Goal: Task Accomplishment & Management: Use online tool/utility

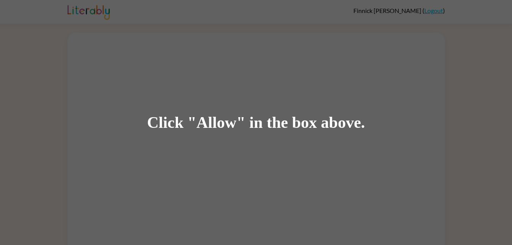
click at [199, 138] on div "Click "Allow" in the box above." at bounding box center [256, 122] width 512 height 245
click at [290, 100] on div "Click "Allow" in the box above." at bounding box center [256, 122] width 512 height 245
click at [267, 141] on div "Click "Allow" in the box above." at bounding box center [256, 122] width 512 height 245
drag, startPoint x: 267, startPoint y: 141, endPoint x: 257, endPoint y: 128, distance: 15.8
click at [257, 128] on div "Click "Allow" in the box above." at bounding box center [256, 122] width 512 height 245
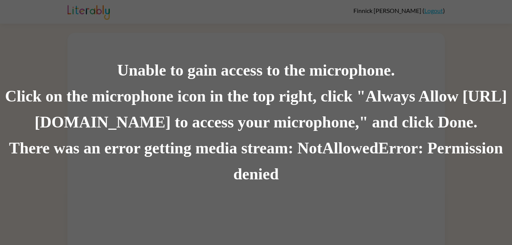
click at [138, 95] on div "Click on the microphone icon in the top right, click "Always Allow https://lite…" at bounding box center [256, 110] width 512 height 52
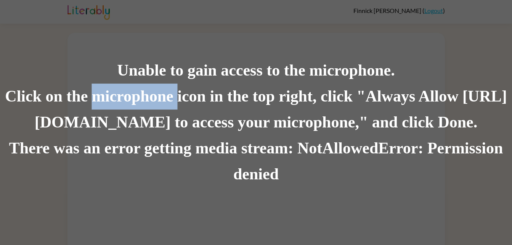
click at [138, 95] on div "Click on the microphone icon in the top right, click "Always Allow https://lite…" at bounding box center [256, 110] width 512 height 52
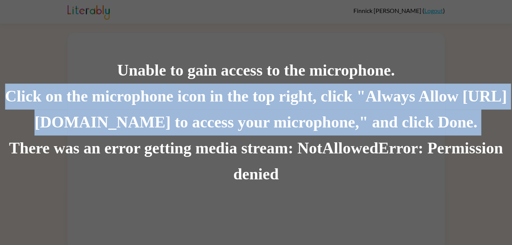
click at [138, 95] on div "Click on the microphone icon in the top right, click "Always Allow https://lite…" at bounding box center [256, 110] width 512 height 52
click at [138, 97] on div "Click on the microphone icon in the top right, click "Always Allow https://lite…" at bounding box center [256, 110] width 512 height 52
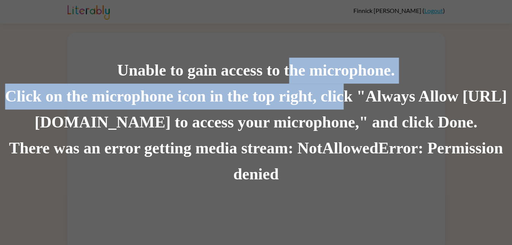
drag, startPoint x: 288, startPoint y: 71, endPoint x: 365, endPoint y: 108, distance: 86.0
click at [365, 108] on div "Unable to gain access to the microphone. Click on the microphone icon in the to…" at bounding box center [256, 123] width 512 height 130
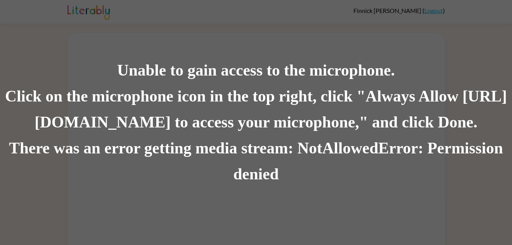
click at [118, 66] on div "Unable to gain access to the microphone." at bounding box center [256, 71] width 512 height 26
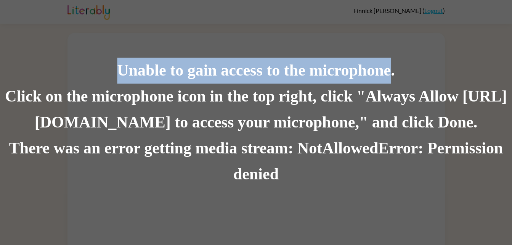
drag, startPoint x: 123, startPoint y: 73, endPoint x: 392, endPoint y: 77, distance: 269.7
click at [392, 77] on div "Unable to gain access to the microphone." at bounding box center [256, 71] width 512 height 26
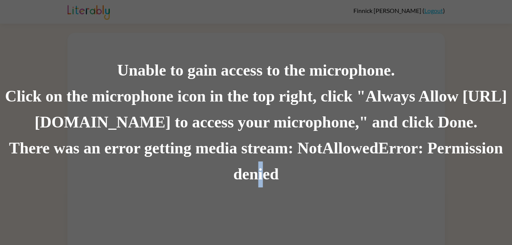
drag, startPoint x: 259, startPoint y: 174, endPoint x: 262, endPoint y: 186, distance: 12.4
click at [262, 186] on div "There was an error getting media stream: NotAllowedError: Permission denied" at bounding box center [256, 161] width 512 height 52
click at [294, 187] on div "There was an error getting media stream: NotAllowedError: Permission denied" at bounding box center [256, 161] width 512 height 52
drag, startPoint x: 178, startPoint y: 47, endPoint x: 172, endPoint y: 47, distance: 5.3
click at [489, 108] on div "Click on the microphone icon in the top right, click "Always Allow https://lite…" at bounding box center [256, 110] width 512 height 52
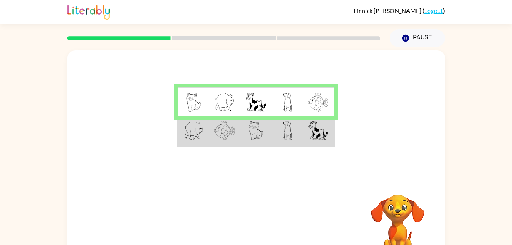
click at [304, 125] on td at bounding box center [318, 130] width 31 height 29
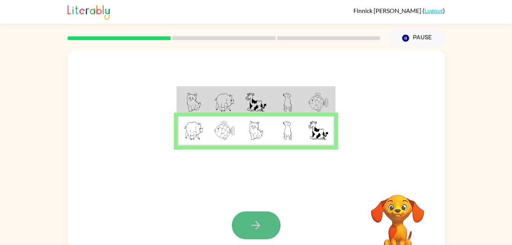
click at [271, 225] on button "button" at bounding box center [256, 225] width 49 height 28
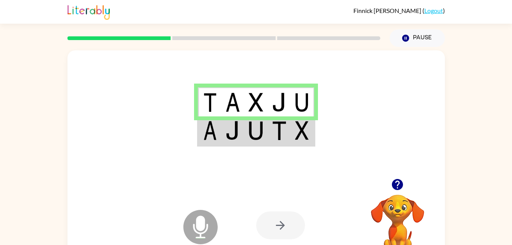
click at [207, 127] on img at bounding box center [210, 130] width 14 height 19
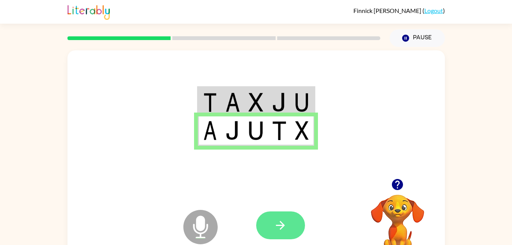
click at [281, 225] on icon "button" at bounding box center [280, 225] width 13 height 13
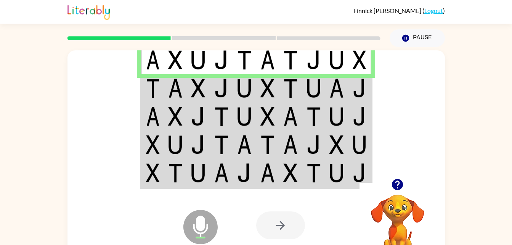
click at [169, 100] on td at bounding box center [175, 88] width 23 height 28
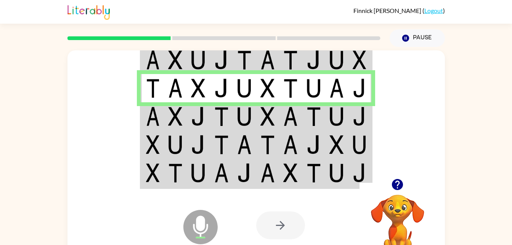
click at [192, 114] on img at bounding box center [198, 116] width 14 height 19
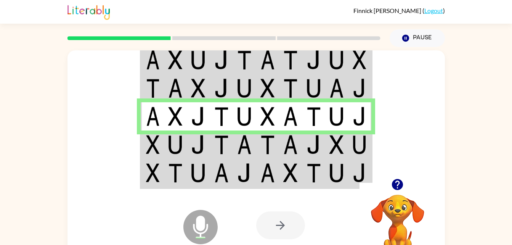
click at [200, 140] on img at bounding box center [198, 144] width 14 height 19
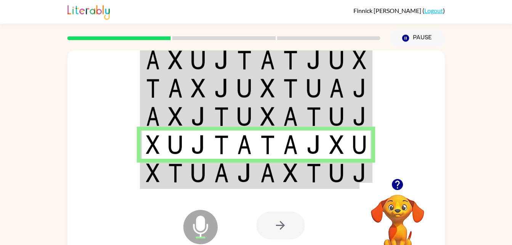
click at [201, 173] on img at bounding box center [198, 172] width 14 height 19
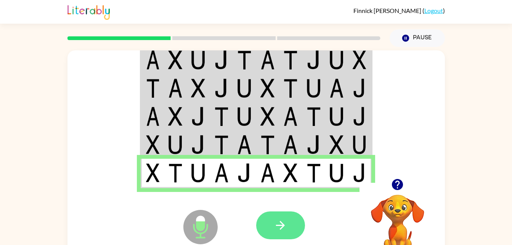
click at [278, 231] on icon "button" at bounding box center [280, 225] width 13 height 13
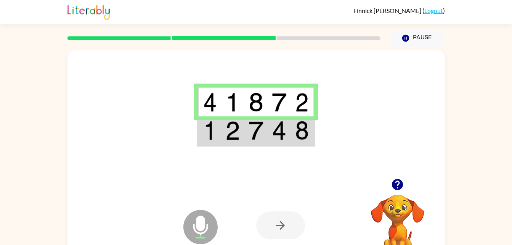
click at [276, 133] on img at bounding box center [279, 130] width 14 height 19
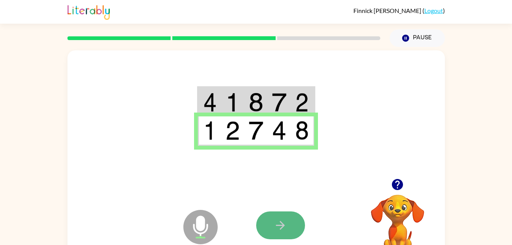
click at [288, 222] on button "button" at bounding box center [280, 225] width 49 height 28
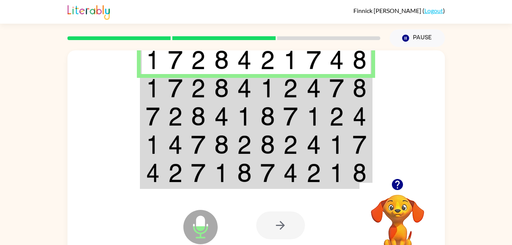
click at [311, 115] on img at bounding box center [314, 116] width 14 height 19
click at [293, 83] on img at bounding box center [290, 88] width 14 height 19
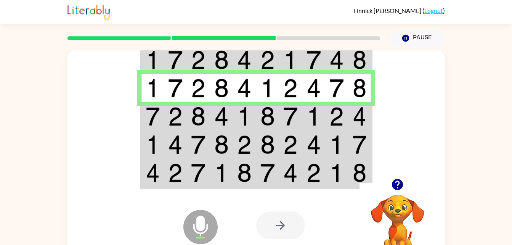
click at [411, 79] on div at bounding box center [257, 114] width 378 height 128
click at [408, 37] on icon "button" at bounding box center [405, 38] width 7 height 7
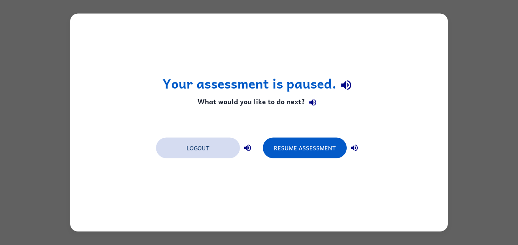
click at [207, 148] on button "Logout" at bounding box center [198, 148] width 84 height 21
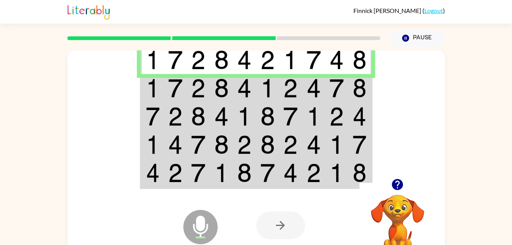
click at [323, 98] on td at bounding box center [313, 88] width 23 height 28
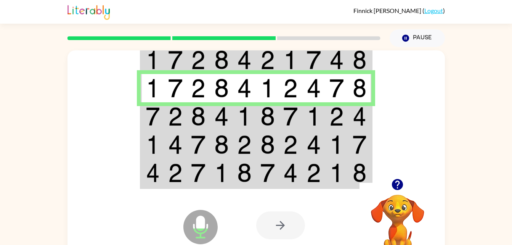
click at [221, 125] on img at bounding box center [221, 116] width 14 height 19
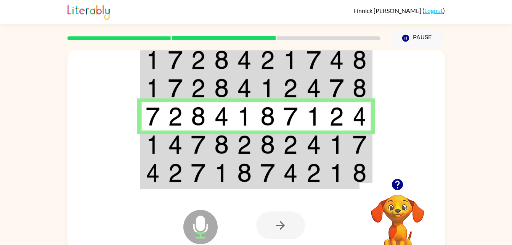
click at [315, 146] on img at bounding box center [314, 144] width 14 height 19
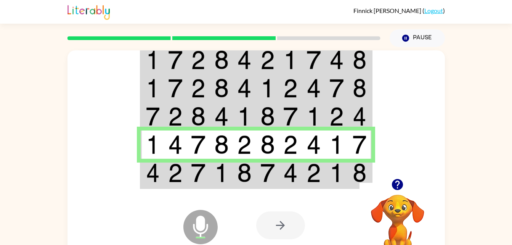
drag, startPoint x: 331, startPoint y: 172, endPoint x: 286, endPoint y: 179, distance: 45.1
click at [286, 179] on img at bounding box center [290, 172] width 14 height 19
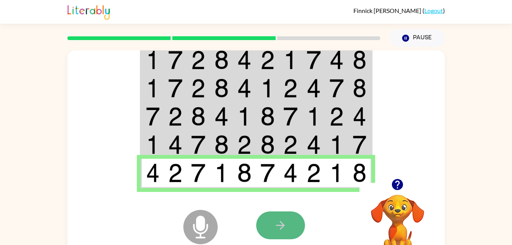
click at [288, 223] on button "button" at bounding box center [280, 225] width 49 height 28
